Goal: Find specific page/section: Find specific page/section

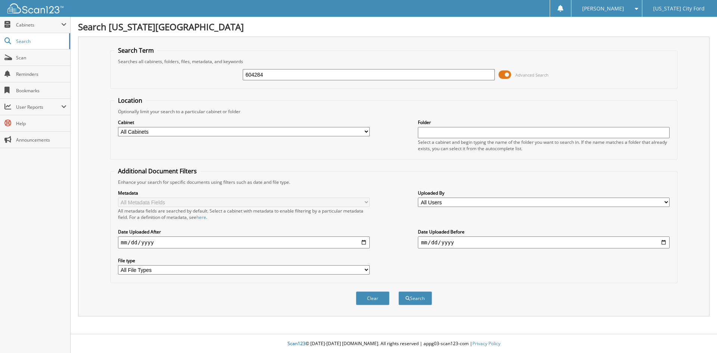
type input "604284"
click at [398, 291] on button "Search" at bounding box center [415, 298] width 34 height 14
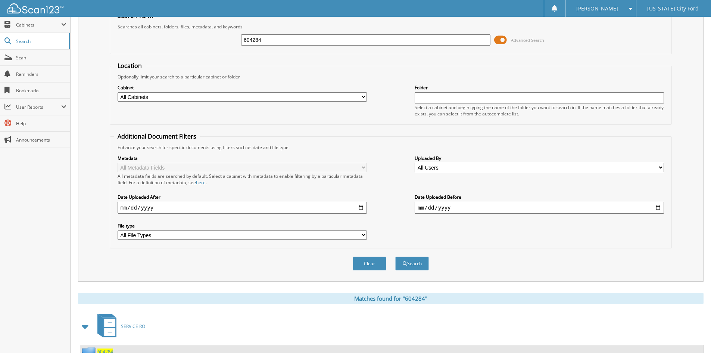
scroll to position [94, 0]
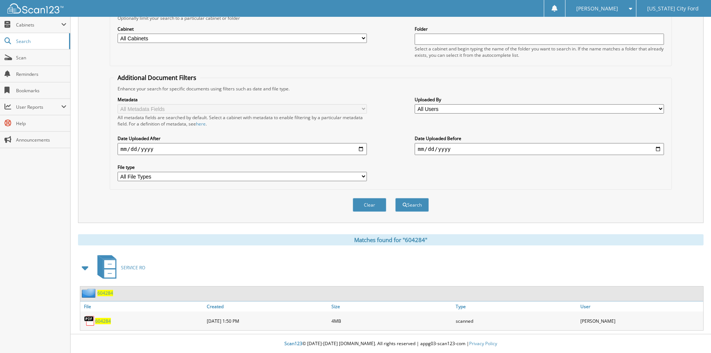
click at [108, 318] on span "604284" at bounding box center [103, 321] width 16 height 6
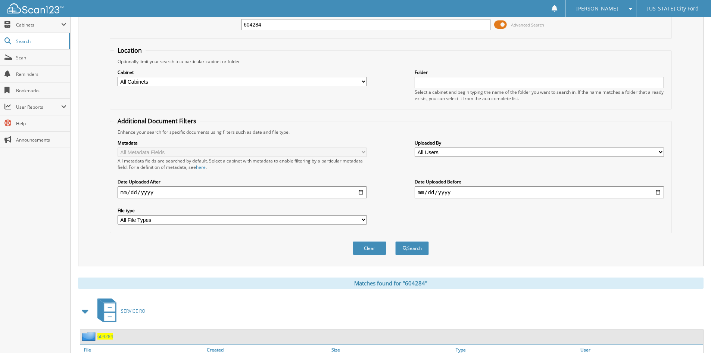
scroll to position [0, 0]
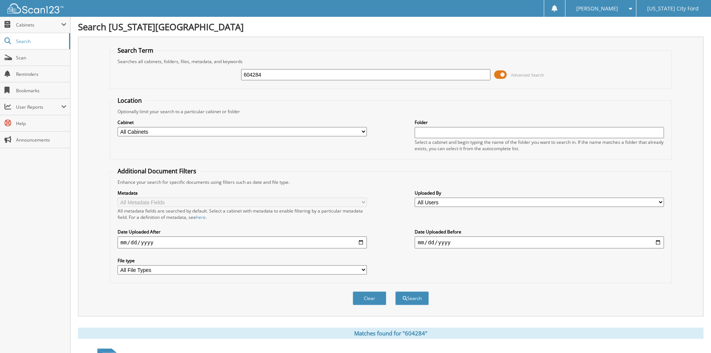
drag, startPoint x: 288, startPoint y: 72, endPoint x: 138, endPoint y: 77, distance: 149.8
click at [139, 75] on div "604284 Advanced Search" at bounding box center [391, 75] width 554 height 20
type input "604182"
click at [395, 291] on button "Search" at bounding box center [412, 298] width 34 height 14
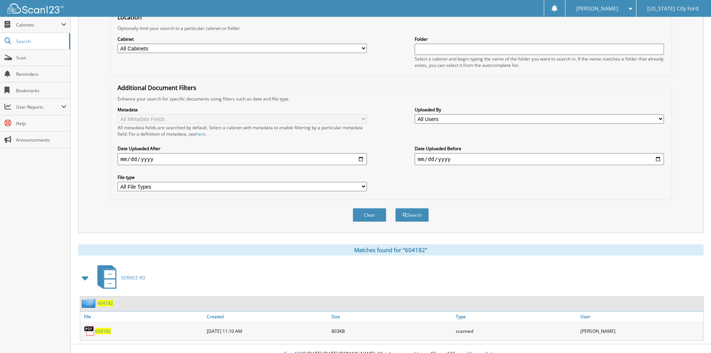
scroll to position [94, 0]
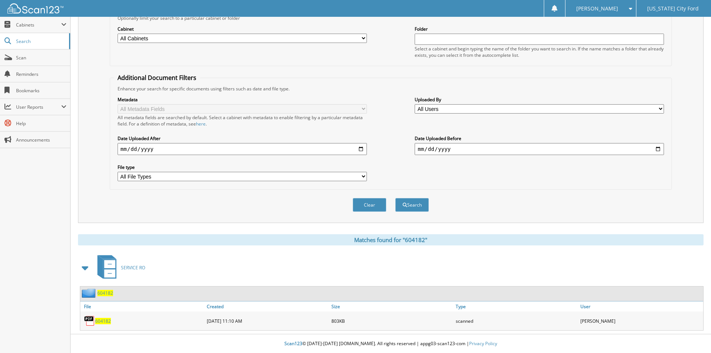
click at [108, 323] on span "604182" at bounding box center [103, 321] width 16 height 6
